Goal: Task Accomplishment & Management: Complete application form

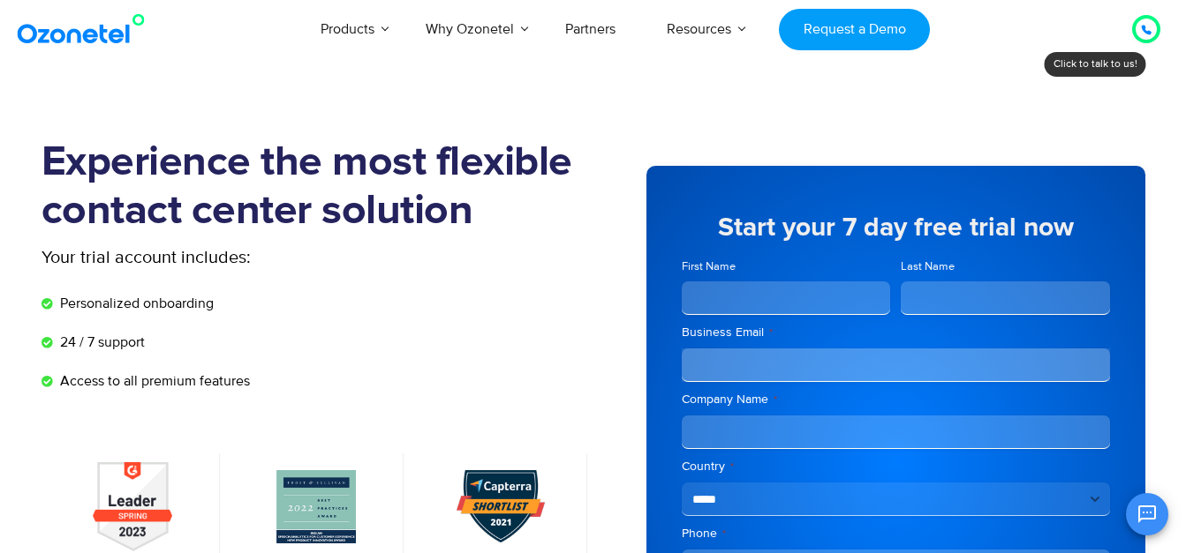
click at [1141, 32] on icon at bounding box center [1146, 30] width 11 height 11
click at [1136, 44] on div at bounding box center [1145, 28] width 35 height 35
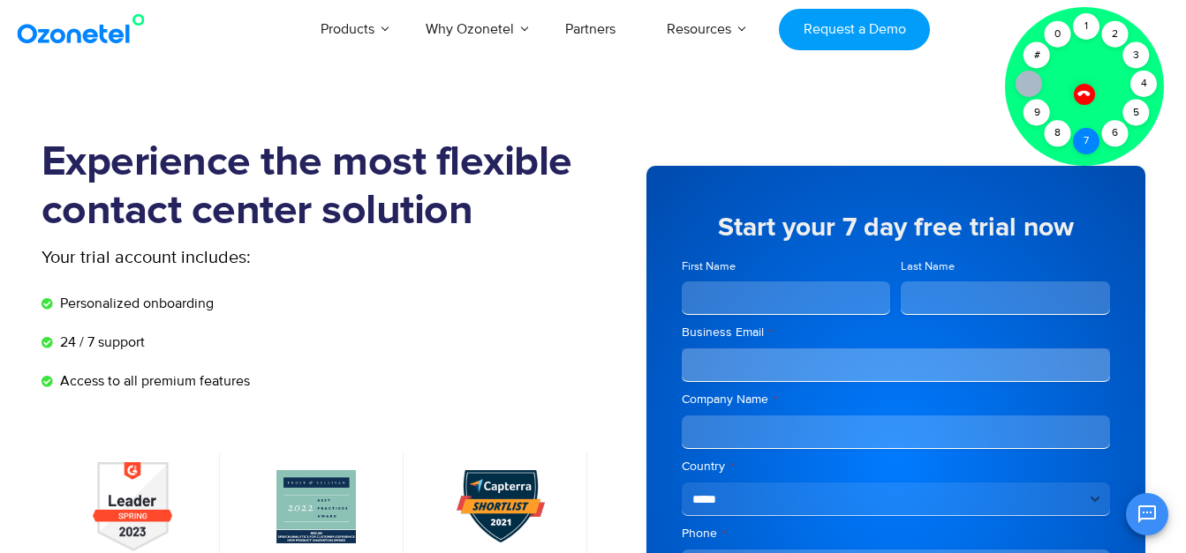
click at [1087, 144] on div "7" at bounding box center [1086, 141] width 26 height 26
click at [1058, 34] on div "0" at bounding box center [1057, 34] width 26 height 26
click at [1148, 81] on div "4" at bounding box center [1143, 84] width 26 height 26
click at [1137, 109] on div "5" at bounding box center [1136, 113] width 26 height 26
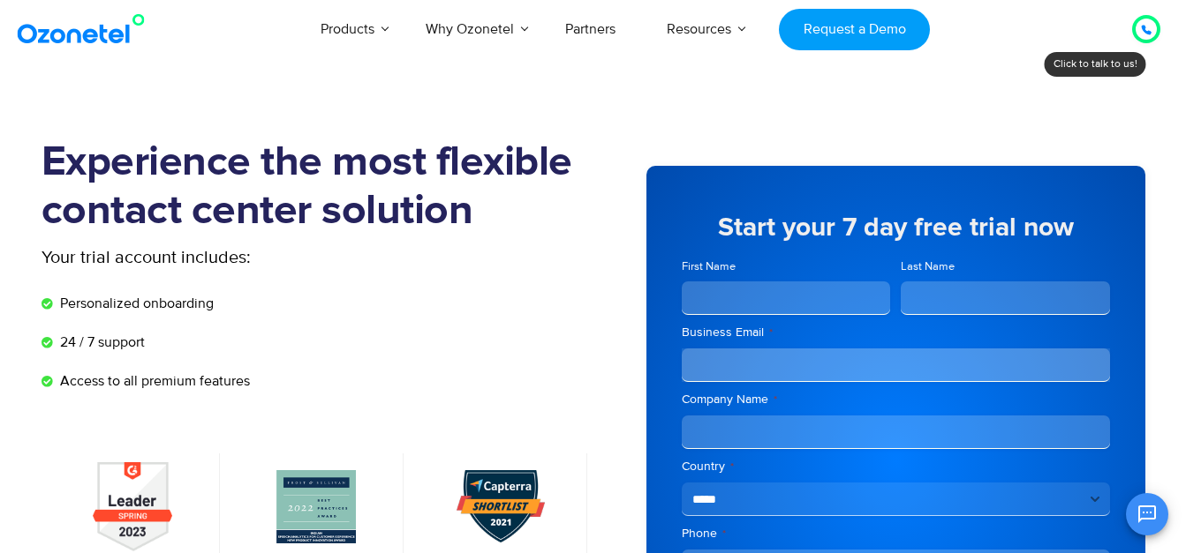
click at [818, 297] on input "First Name" at bounding box center [785, 299] width 209 height 34
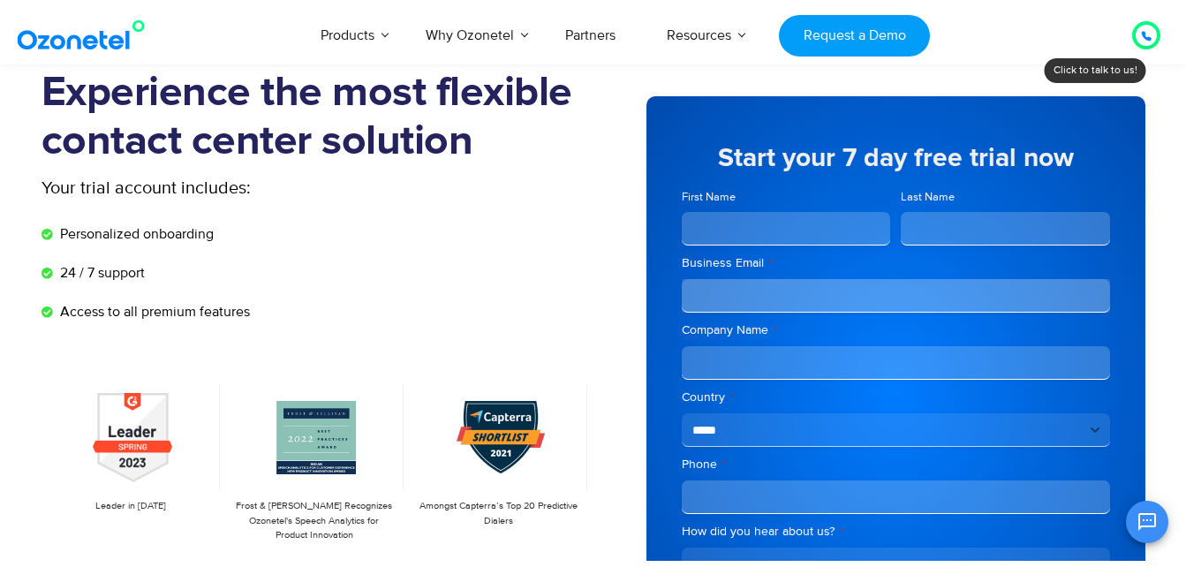
scroll to position [177, 0]
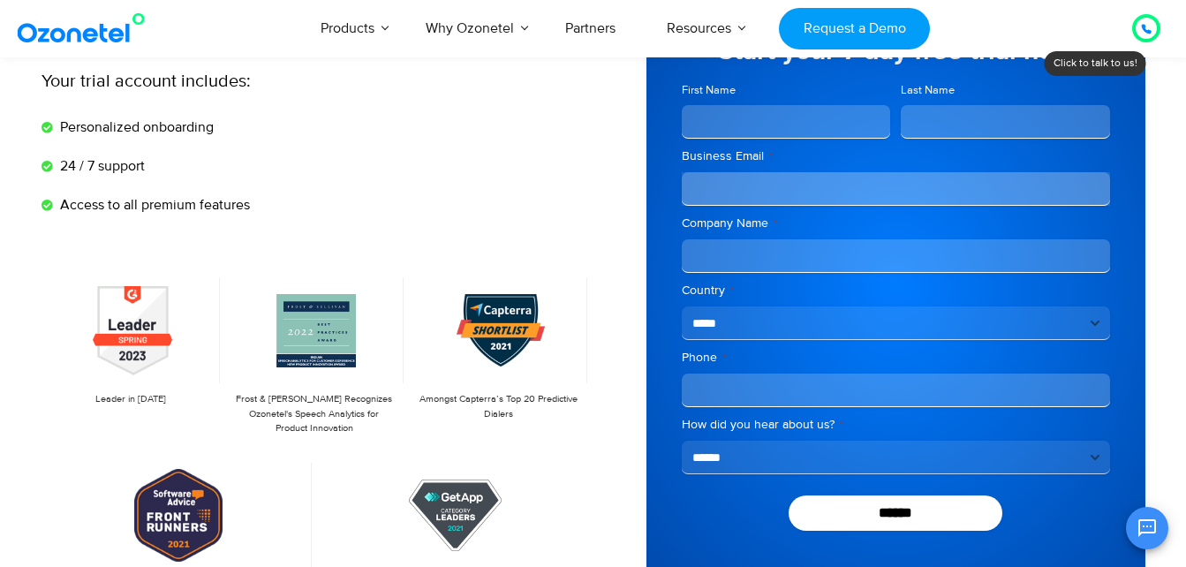
click at [986, 463] on select "**********" at bounding box center [895, 457] width 428 height 34
click at [717, 487] on form "**********" at bounding box center [895, 320] width 428 height 423
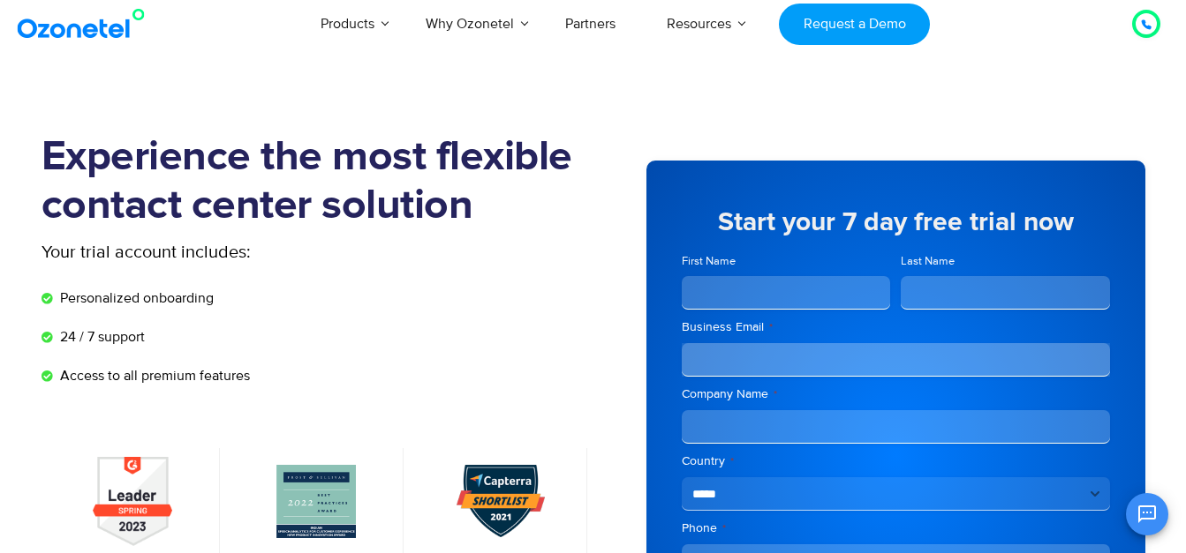
scroll to position [0, 0]
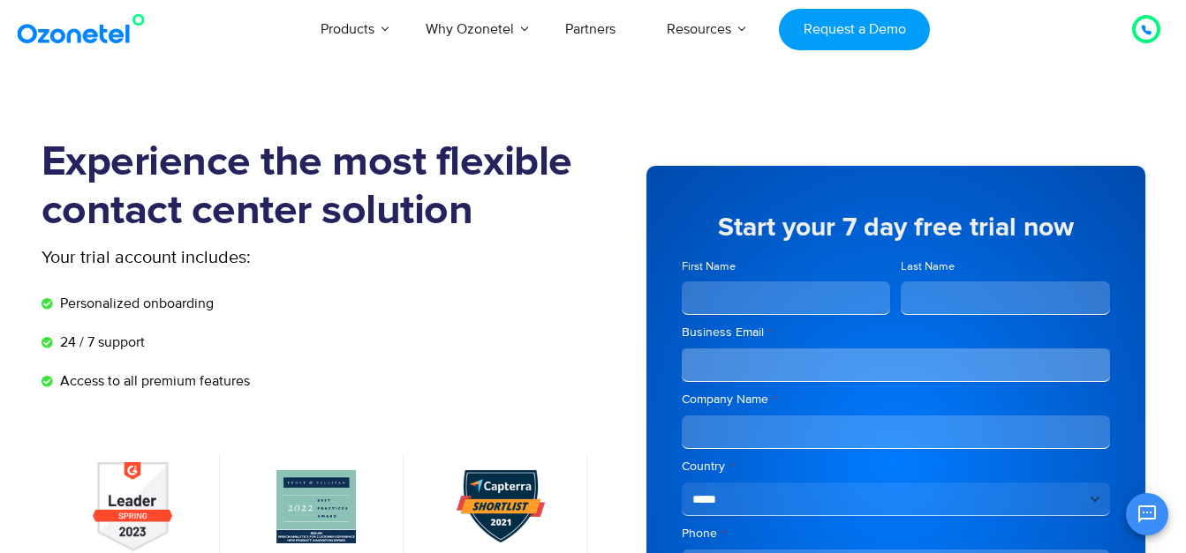
click at [93, 29] on img at bounding box center [84, 29] width 143 height 32
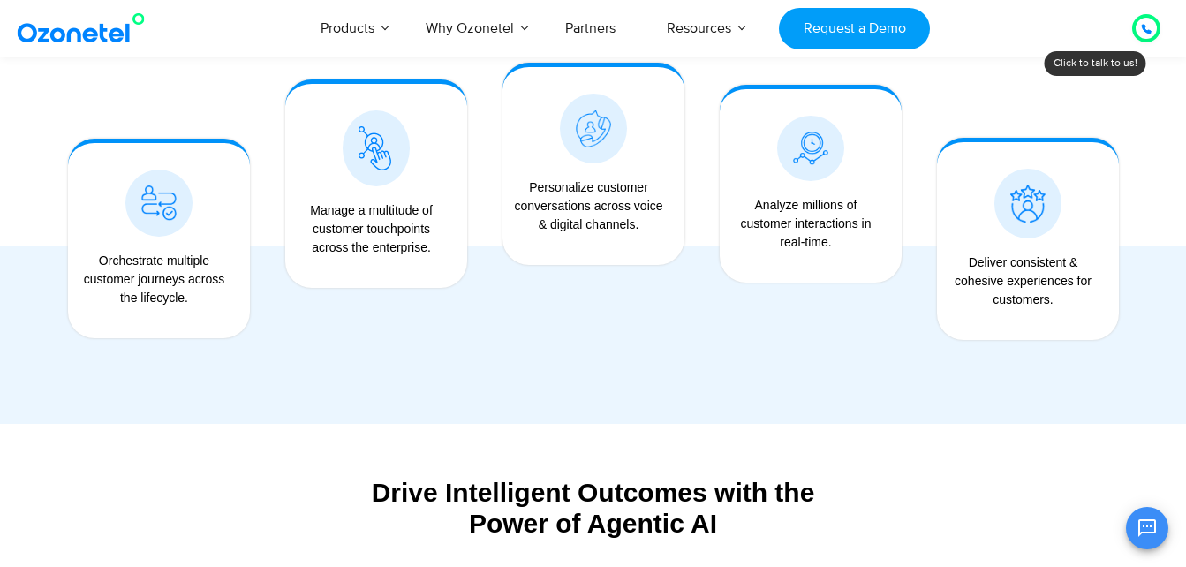
scroll to position [1236, 0]
